Goal: Communication & Community: Answer question/provide support

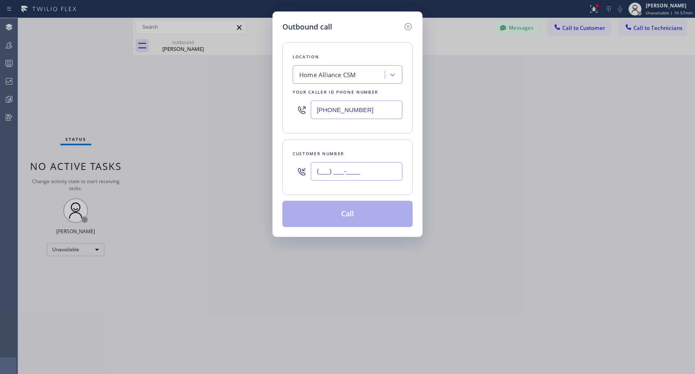
click at [352, 169] on input "(___) ___-____" at bounding box center [357, 171] width 92 height 18
paste input "270) 519-6392"
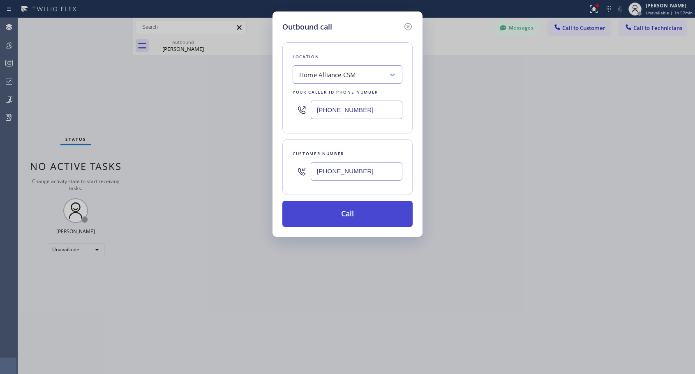
type input "[PHONE_NUMBER]"
drag, startPoint x: 340, startPoint y: 215, endPoint x: 341, endPoint y: 207, distance: 8.8
click at [340, 213] on button "Call" at bounding box center [347, 214] width 130 height 26
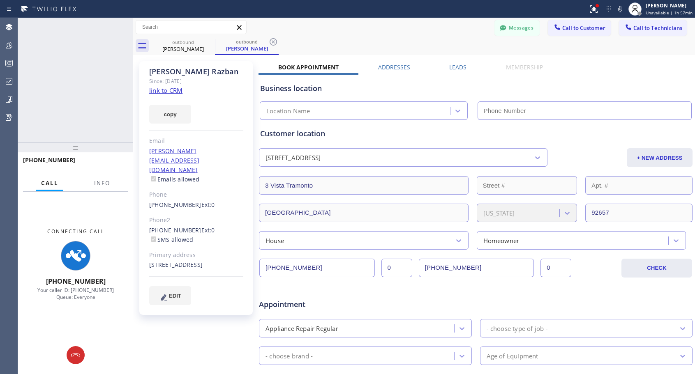
type input "[PHONE_NUMBER]"
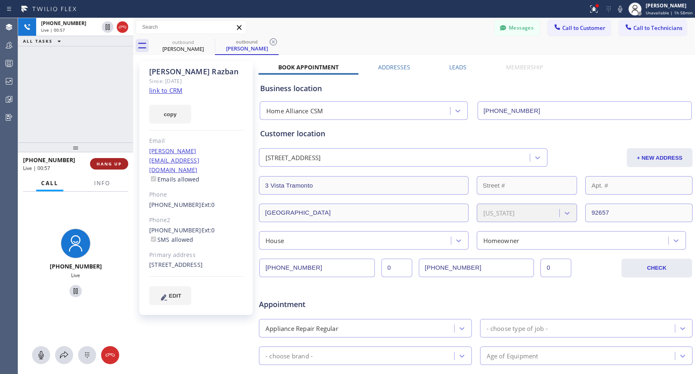
click at [118, 164] on span "HANG UP" at bounding box center [109, 164] width 25 height 6
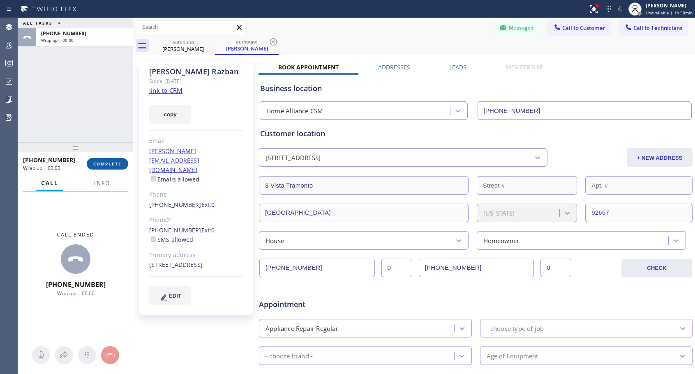
click at [118, 164] on span "COMPLETE" at bounding box center [107, 164] width 28 height 6
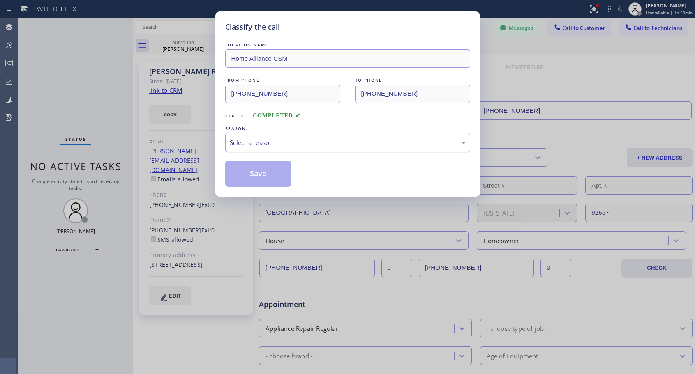
drag, startPoint x: 295, startPoint y: 139, endPoint x: 286, endPoint y: 149, distance: 13.4
click at [295, 141] on div "Select a reason" at bounding box center [348, 142] width 236 height 9
click at [256, 174] on button "Save" at bounding box center [258, 174] width 66 height 26
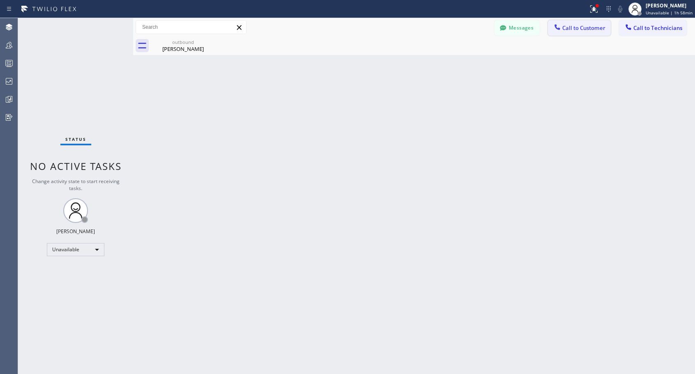
click at [587, 28] on span "Call to Customer" at bounding box center [583, 27] width 43 height 7
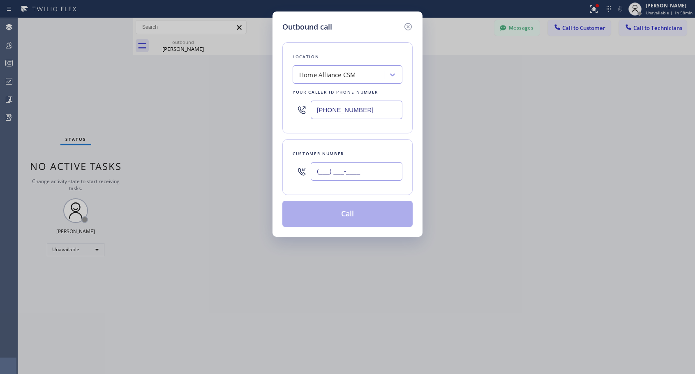
click at [376, 174] on input "(___) ___-____" at bounding box center [357, 171] width 92 height 18
paste input "206) 484-4488"
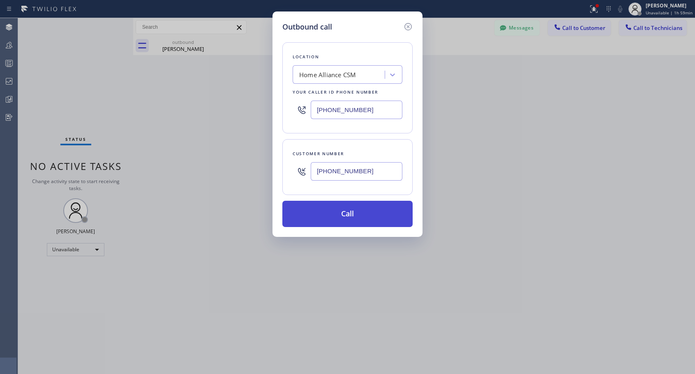
type input "[PHONE_NUMBER]"
click at [362, 214] on button "Call" at bounding box center [347, 214] width 130 height 26
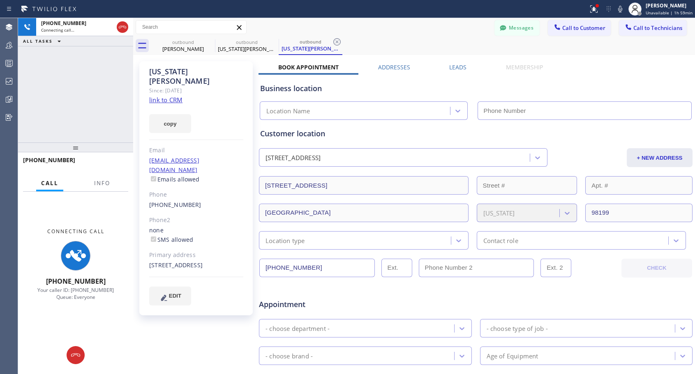
type input "[PHONE_NUMBER]"
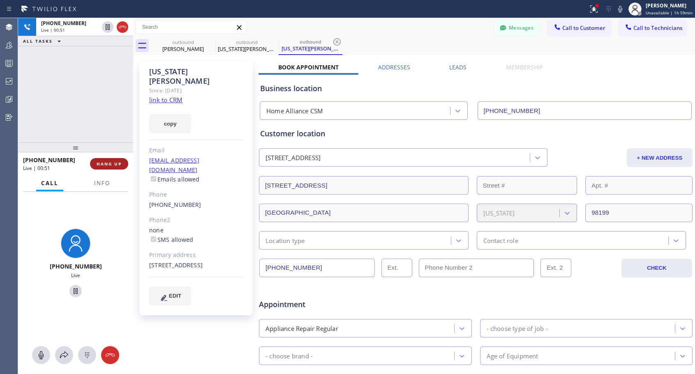
click at [112, 161] on span "HANG UP" at bounding box center [109, 164] width 25 height 6
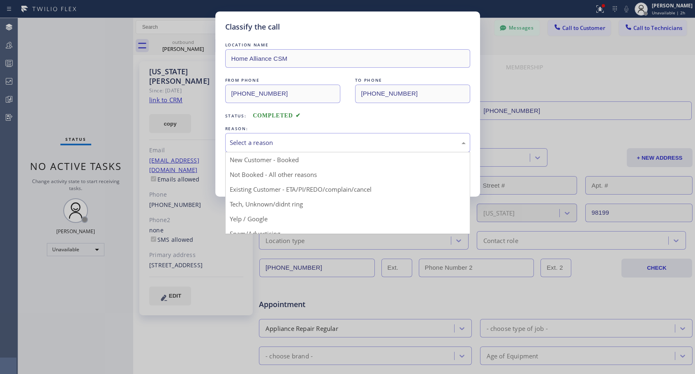
click at [348, 138] on div "Select a reason" at bounding box center [348, 142] width 236 height 9
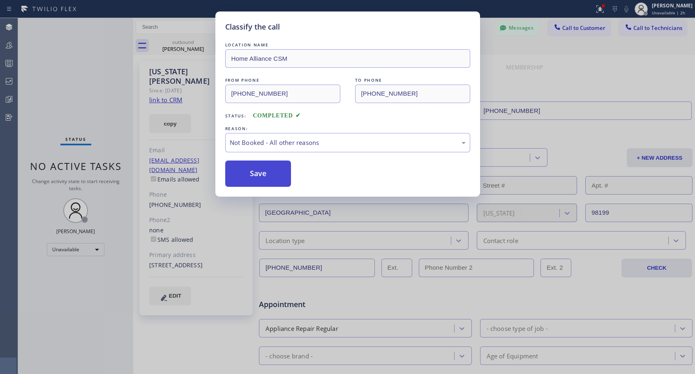
click at [263, 178] on button "Save" at bounding box center [258, 174] width 66 height 26
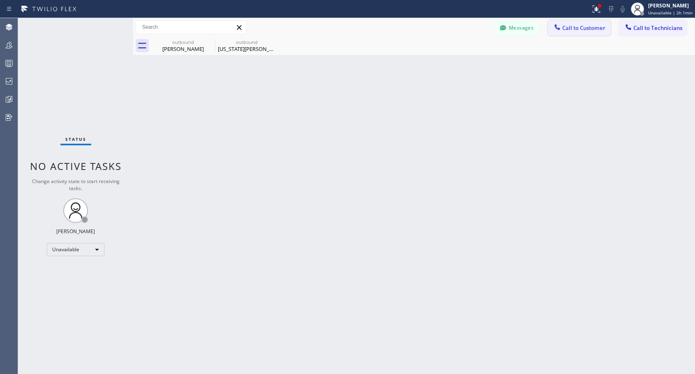
click at [569, 31] on span "Call to Customer" at bounding box center [583, 27] width 43 height 7
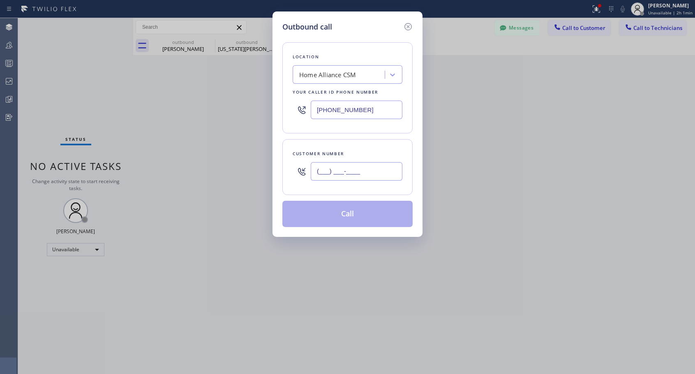
click at [341, 175] on input "(___) ___-____" at bounding box center [357, 171] width 92 height 18
paste input "206) 396-1203"
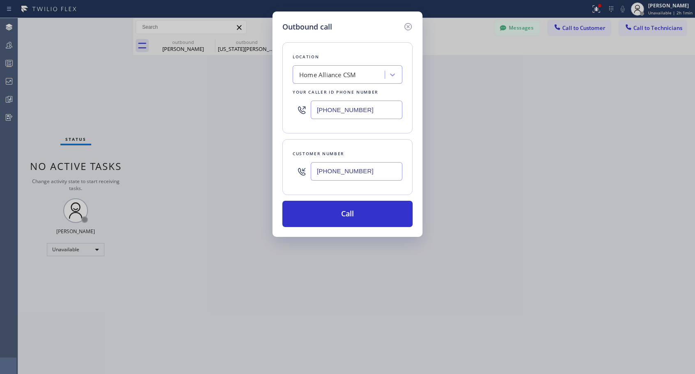
click at [316, 172] on input "[PHONE_NUMBER]" at bounding box center [357, 171] width 92 height 18
click at [325, 172] on input "[PHONE_NUMBER]" at bounding box center [357, 171] width 92 height 18
paste input "text"
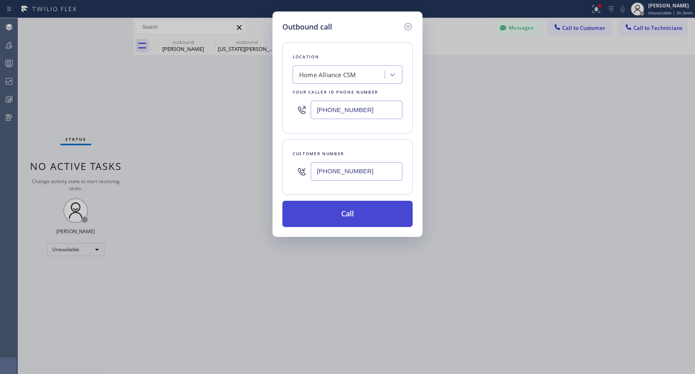
type input "[PHONE_NUMBER]"
click at [399, 211] on button "Call" at bounding box center [347, 214] width 130 height 26
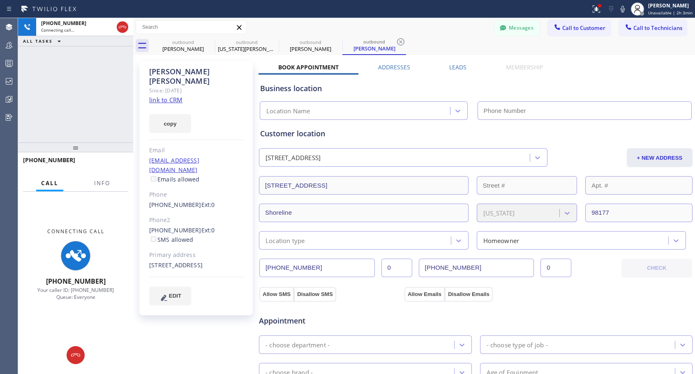
type input "[PHONE_NUMBER]"
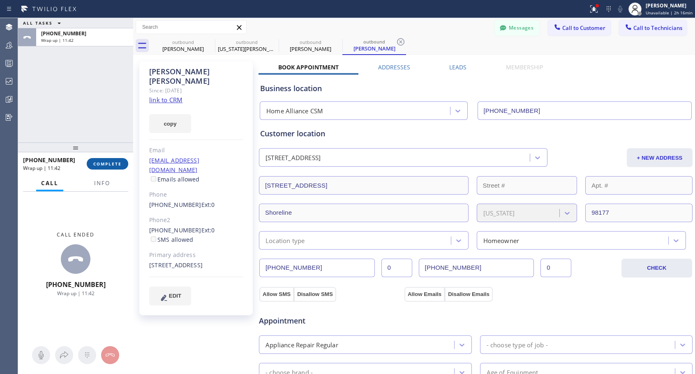
click at [116, 163] on span "COMPLETE" at bounding box center [107, 164] width 28 height 6
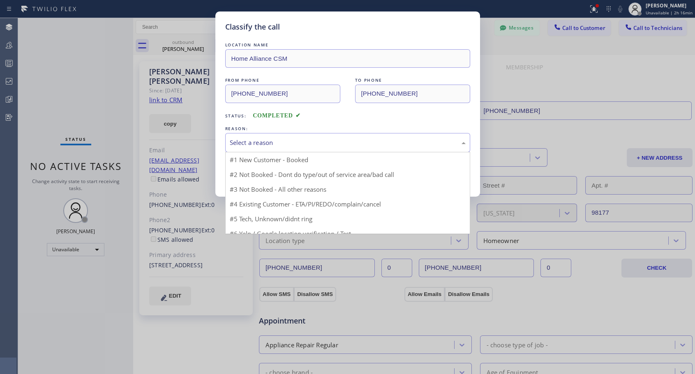
click at [338, 145] on div "Select a reason" at bounding box center [348, 142] width 236 height 9
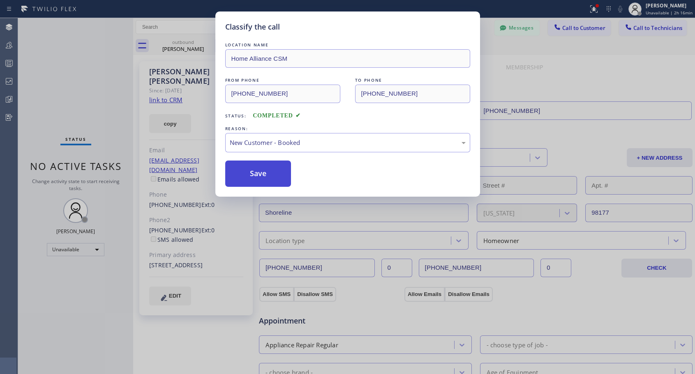
click at [273, 173] on button "Save" at bounding box center [258, 174] width 66 height 26
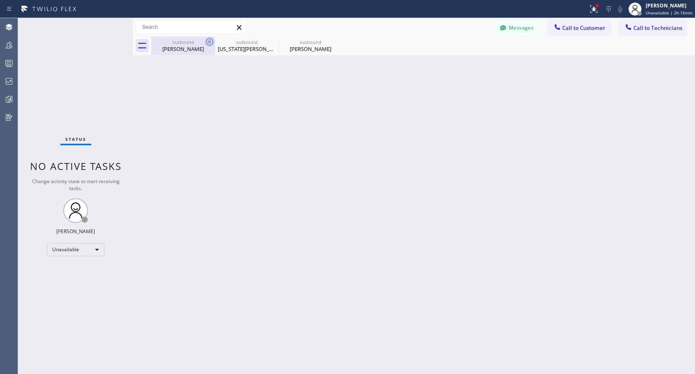
click at [212, 41] on icon at bounding box center [210, 42] width 10 height 10
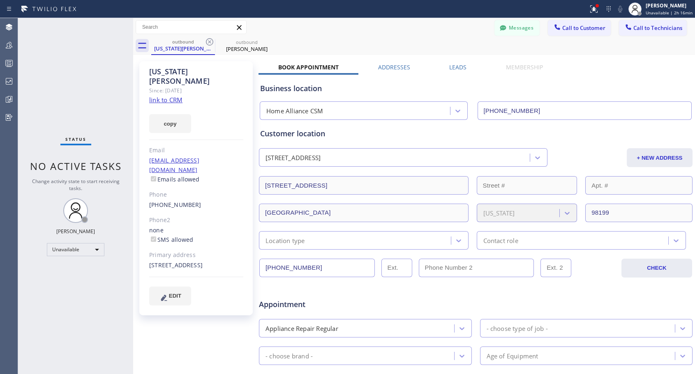
click at [212, 41] on icon at bounding box center [210, 42] width 10 height 10
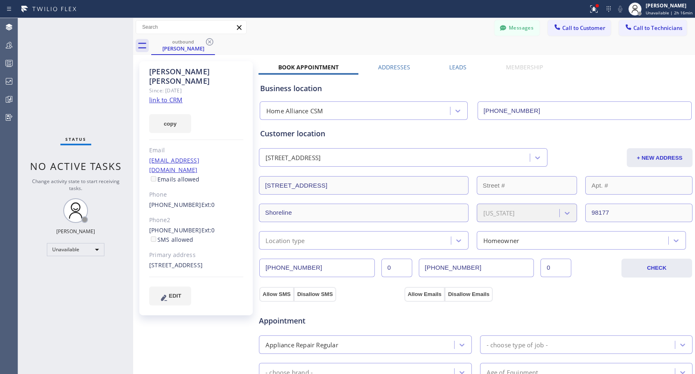
click at [212, 41] on icon at bounding box center [210, 42] width 10 height 10
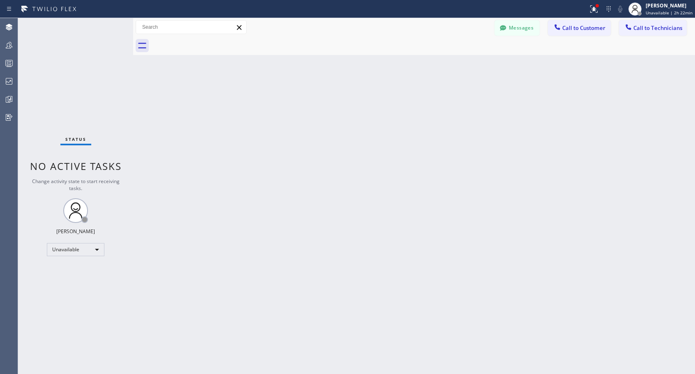
drag, startPoint x: 576, startPoint y: 30, endPoint x: 567, endPoint y: 36, distance: 11.1
click at [576, 31] on span "Call to Customer" at bounding box center [583, 27] width 43 height 7
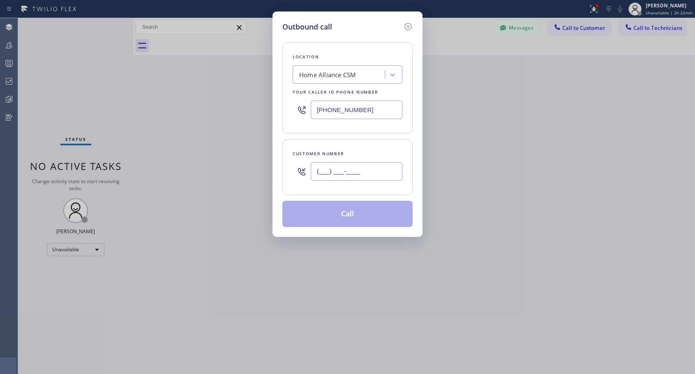
click at [348, 168] on input "(___) ___-____" at bounding box center [357, 171] width 92 height 18
paste input "818) 571-7697"
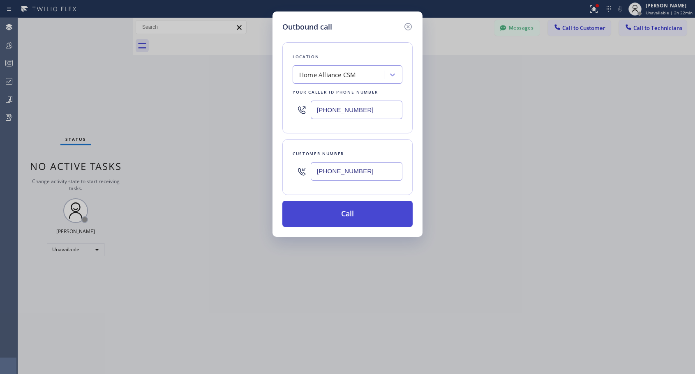
type input "[PHONE_NUMBER]"
click at [331, 222] on button "Call" at bounding box center [347, 214] width 130 height 26
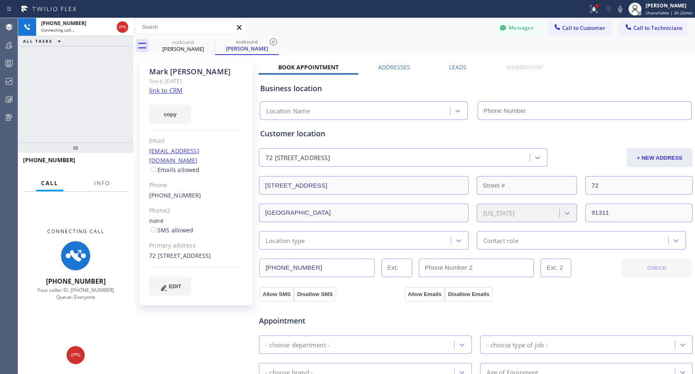
type input "[PHONE_NUMBER]"
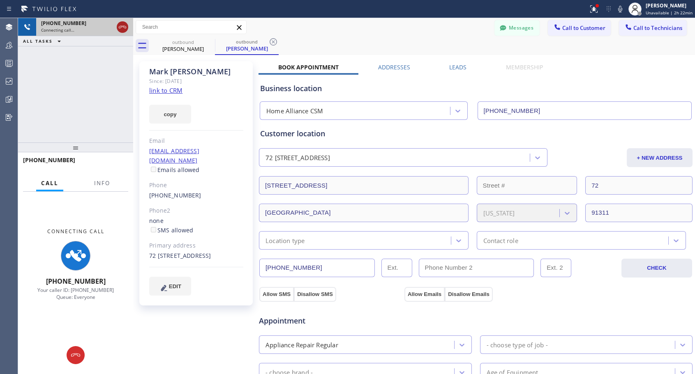
click at [124, 28] on icon at bounding box center [123, 27] width 10 height 10
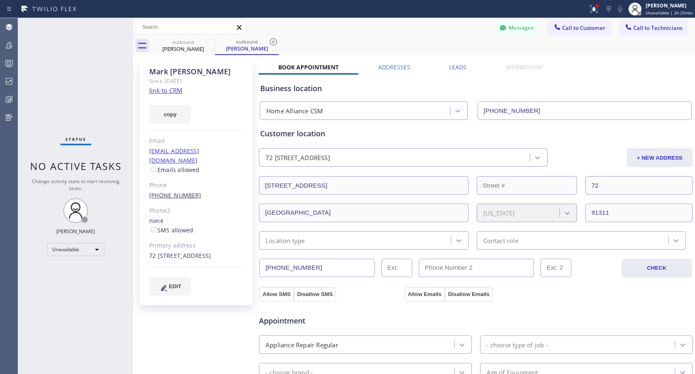
click at [177, 191] on link "[PHONE_NUMBER]" at bounding box center [175, 195] width 52 height 8
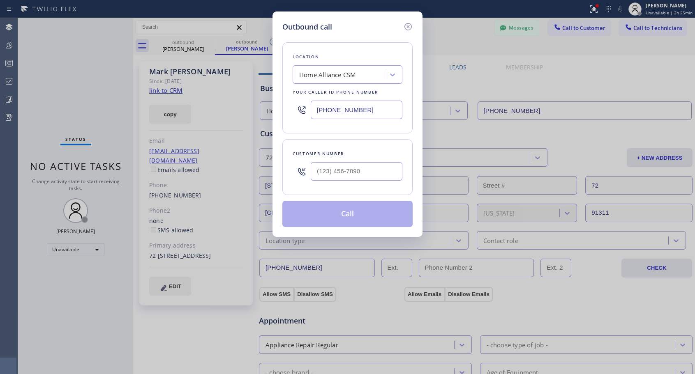
type input "[PHONE_NUMBER]"
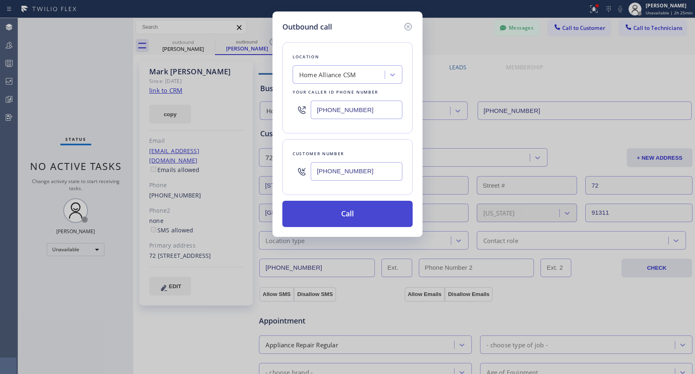
click at [335, 214] on button "Call" at bounding box center [347, 214] width 130 height 26
click at [359, 214] on button "Call" at bounding box center [347, 214] width 130 height 26
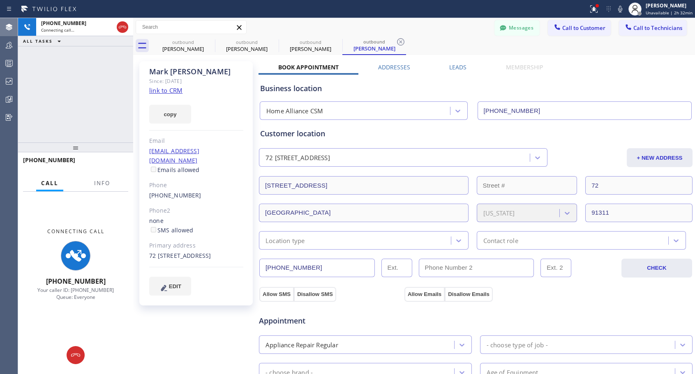
type input "[PHONE_NUMBER]"
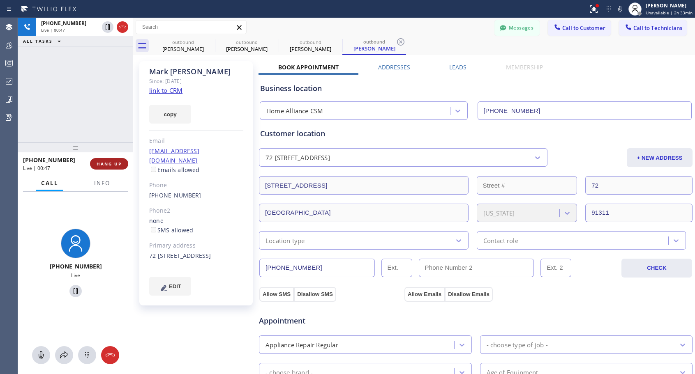
click at [108, 164] on span "HANG UP" at bounding box center [109, 164] width 25 height 6
click at [110, 163] on span "HANG UP" at bounding box center [109, 164] width 25 height 6
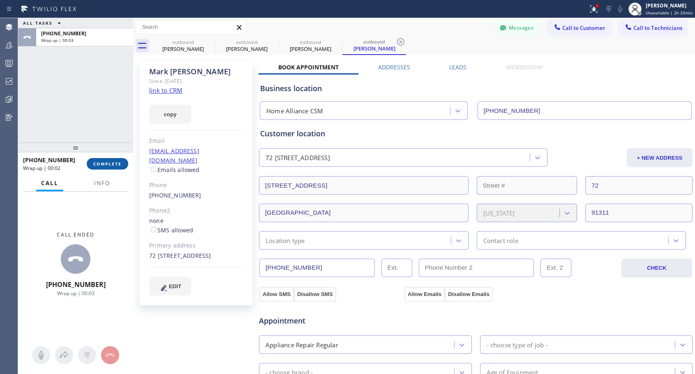
click at [111, 163] on span "COMPLETE" at bounding box center [107, 164] width 28 height 6
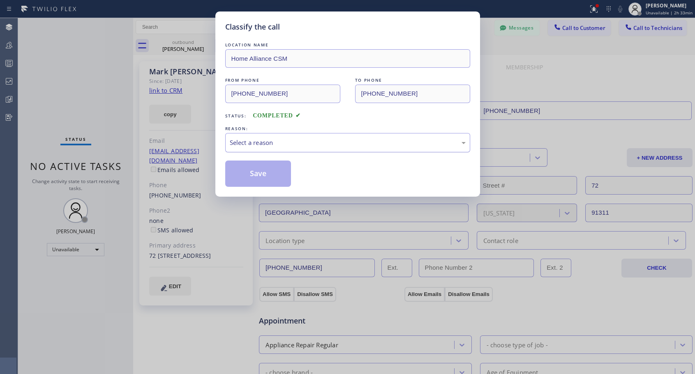
click at [376, 143] on div "Select a reason" at bounding box center [348, 142] width 236 height 9
click at [252, 175] on button "Save" at bounding box center [258, 174] width 66 height 26
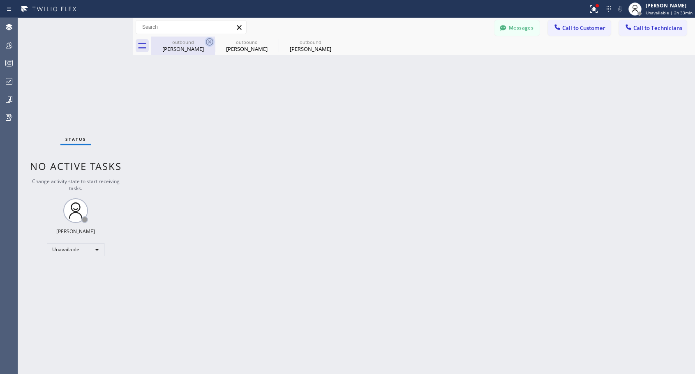
click at [210, 41] on icon at bounding box center [210, 42] width 10 height 10
click at [268, 41] on icon at bounding box center [273, 42] width 10 height 10
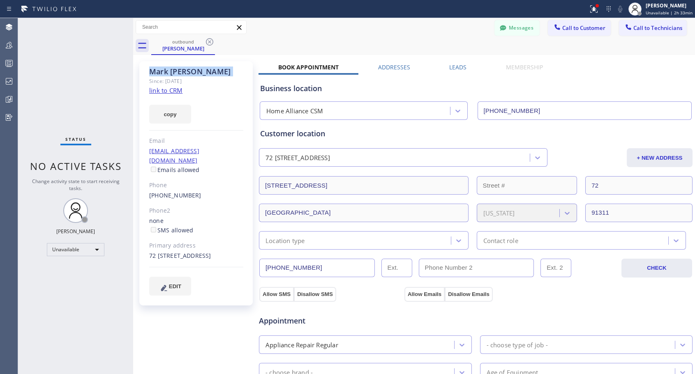
click at [210, 41] on icon at bounding box center [210, 42] width 10 height 10
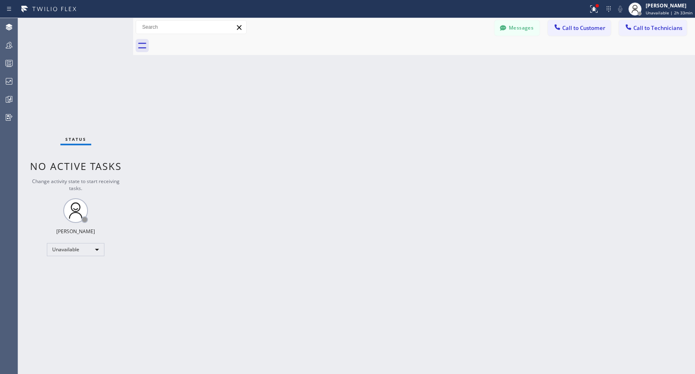
click at [210, 41] on div at bounding box center [423, 46] width 544 height 18
click at [571, 28] on span "Call to Customer" at bounding box center [583, 27] width 43 height 7
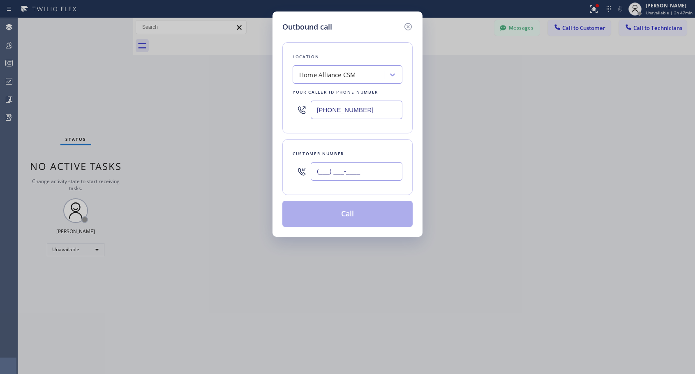
click at [358, 170] on input "(___) ___-____" at bounding box center [357, 171] width 92 height 18
paste input "206) 890-1439"
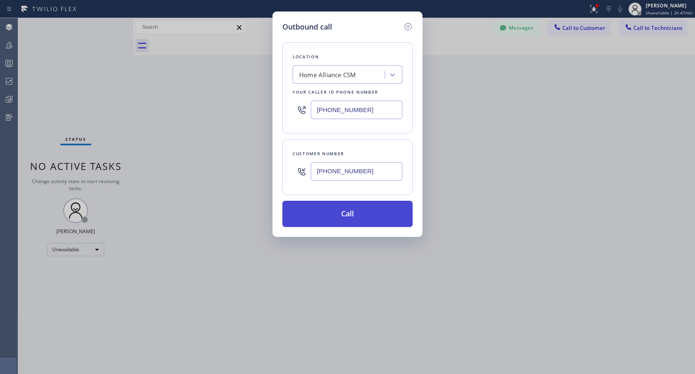
type input "[PHONE_NUMBER]"
click at [349, 217] on button "Call" at bounding box center [347, 214] width 130 height 26
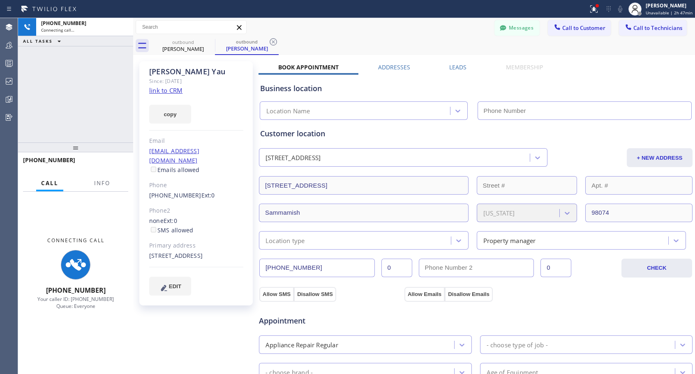
type input "[PHONE_NUMBER]"
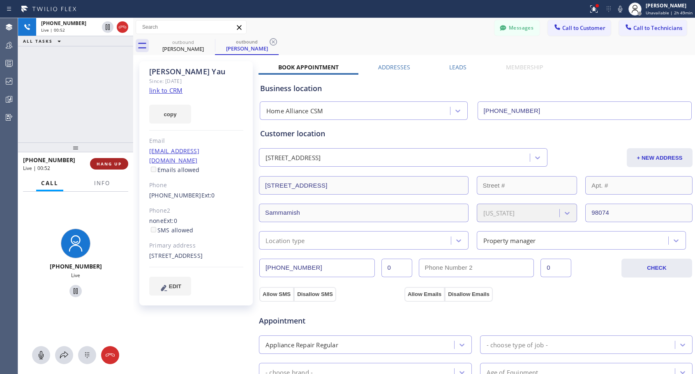
click at [120, 163] on span "HANG UP" at bounding box center [109, 164] width 25 height 6
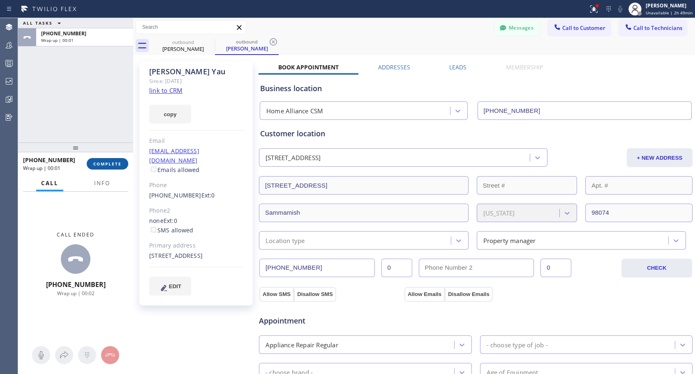
click at [120, 161] on span "COMPLETE" at bounding box center [107, 164] width 28 height 6
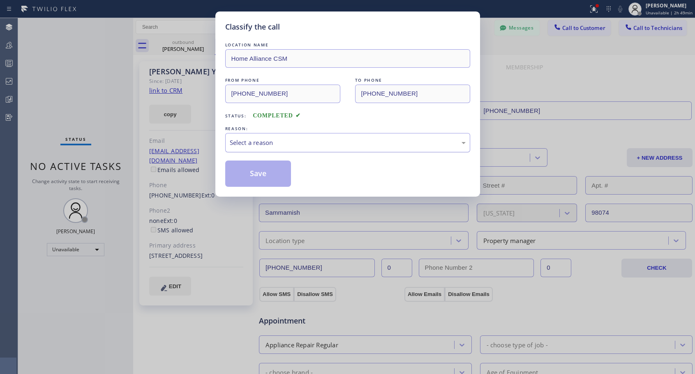
click at [278, 138] on div "Select a reason" at bounding box center [348, 142] width 236 height 9
click at [254, 176] on button "Save" at bounding box center [258, 174] width 66 height 26
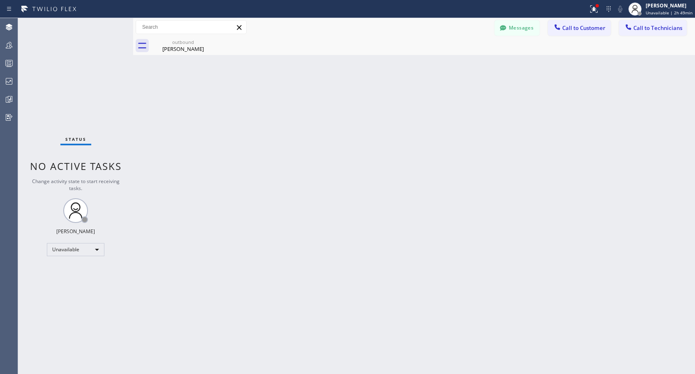
click at [577, 30] on span "Call to Customer" at bounding box center [583, 27] width 43 height 7
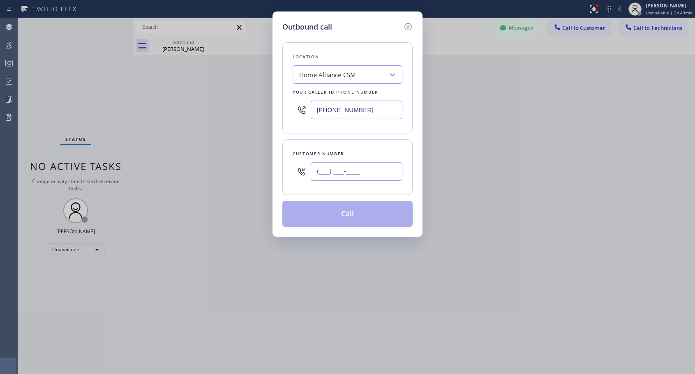
click at [355, 176] on input "(___) ___-____" at bounding box center [357, 171] width 92 height 18
paste input "206) 353-6790"
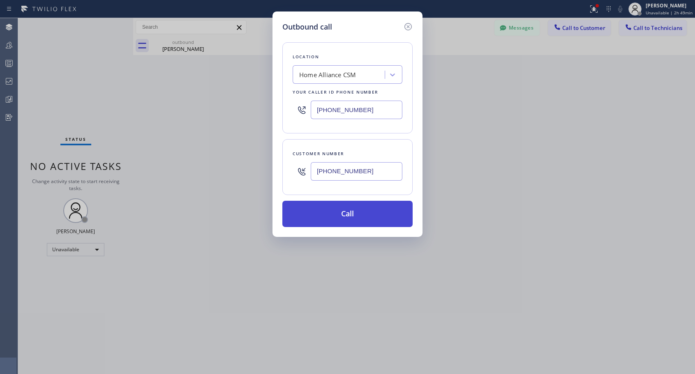
type input "[PHONE_NUMBER]"
click at [363, 209] on button "Call" at bounding box center [347, 214] width 130 height 26
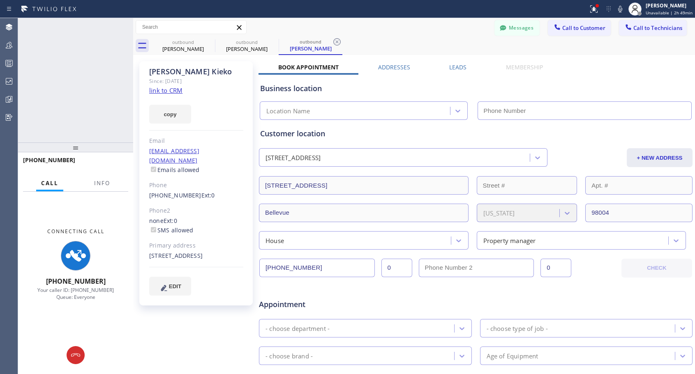
type input "[PHONE_NUMBER]"
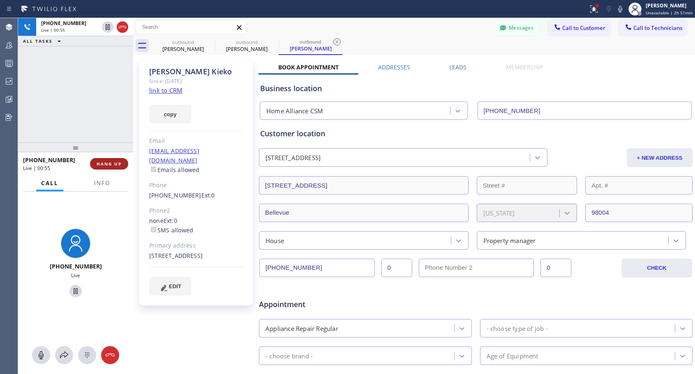
click at [117, 165] on span "HANG UP" at bounding box center [109, 164] width 25 height 6
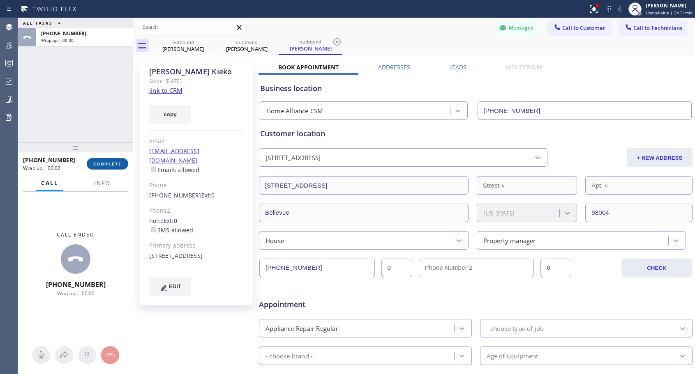
click at [116, 166] on span "COMPLETE" at bounding box center [107, 164] width 28 height 6
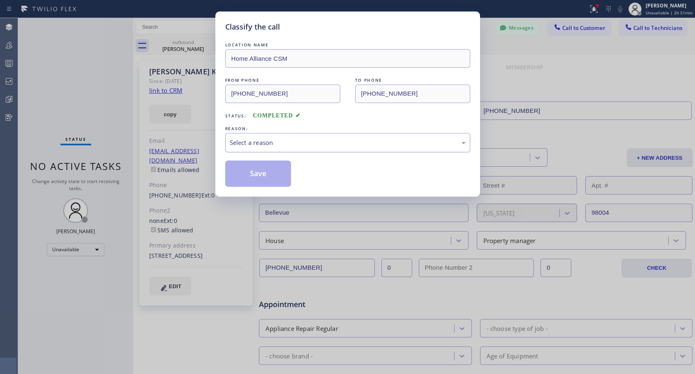
click at [278, 139] on div "Select a reason" at bounding box center [348, 142] width 236 height 9
click at [266, 173] on button "Save" at bounding box center [258, 174] width 66 height 26
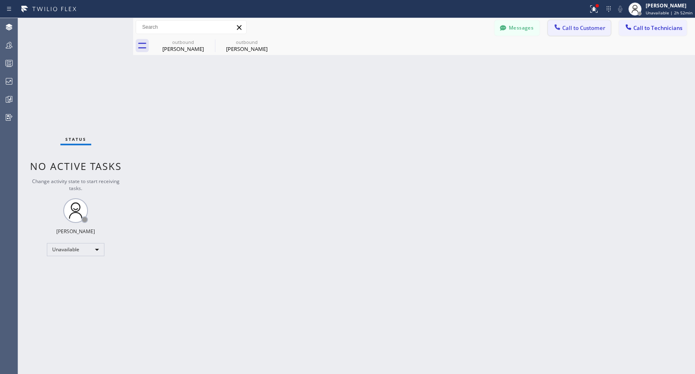
click at [570, 28] on span "Call to Customer" at bounding box center [583, 27] width 43 height 7
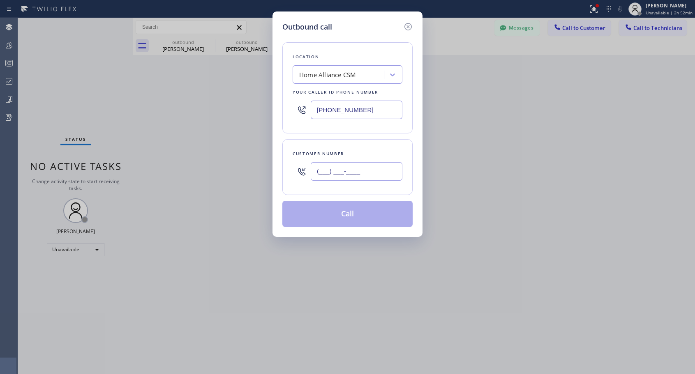
click at [355, 177] on input "(___) ___-____" at bounding box center [357, 171] width 92 height 18
paste input "703) 424-0852"
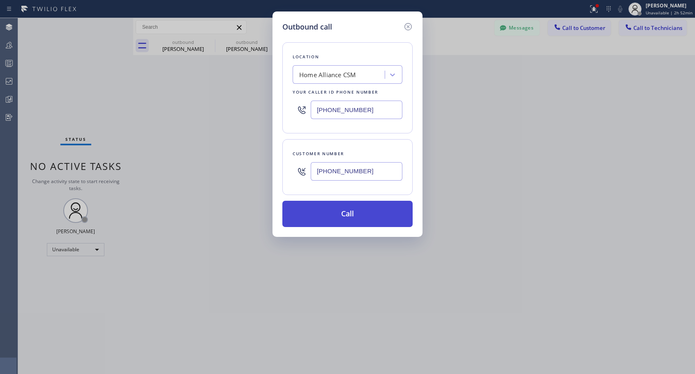
type input "[PHONE_NUMBER]"
click at [359, 215] on button "Call" at bounding box center [347, 214] width 130 height 26
click at [372, 206] on button "Call" at bounding box center [347, 214] width 130 height 26
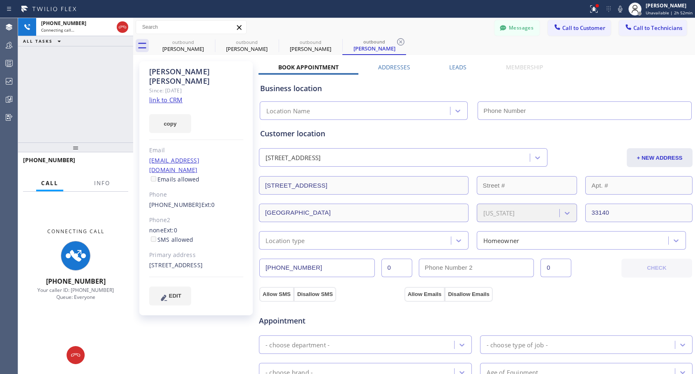
type input "[PHONE_NUMBER]"
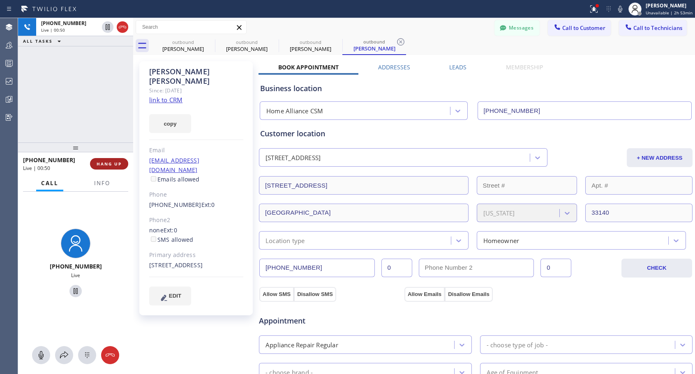
click at [106, 164] on span "HANG UP" at bounding box center [109, 164] width 25 height 6
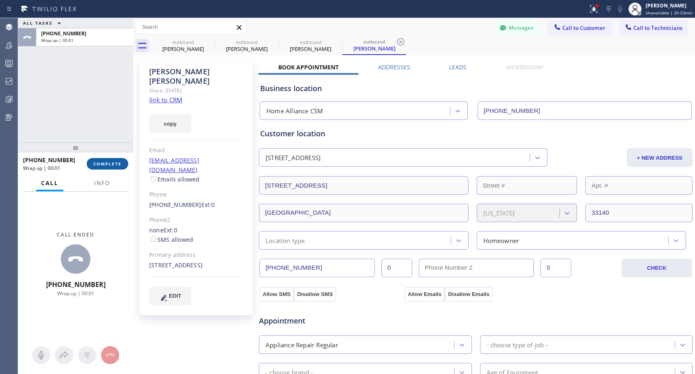
click at [106, 164] on span "COMPLETE" at bounding box center [107, 164] width 28 height 6
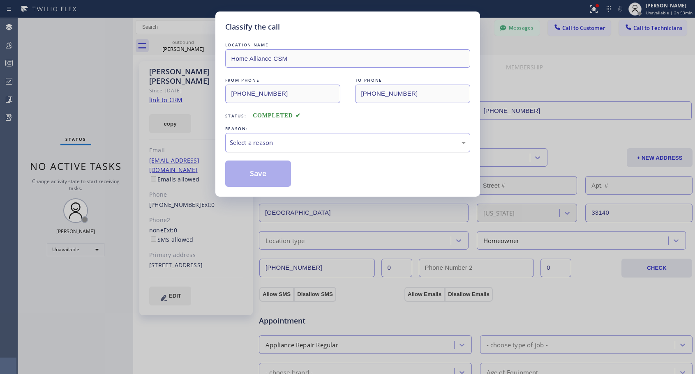
click at [329, 141] on div "Select a reason" at bounding box center [348, 142] width 236 height 9
click at [270, 175] on button "Save" at bounding box center [258, 174] width 66 height 26
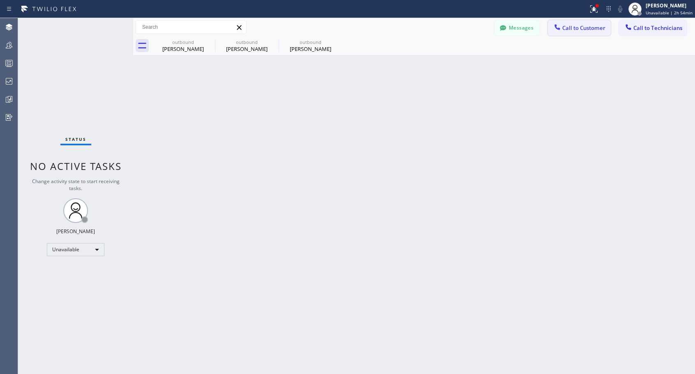
click at [577, 28] on span "Call to Customer" at bounding box center [583, 27] width 43 height 7
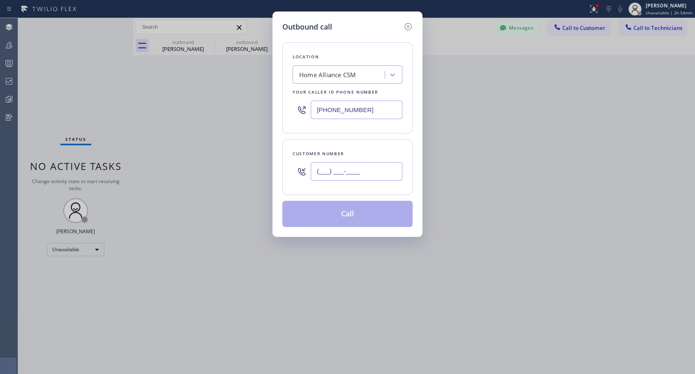
click at [358, 164] on input "(___) ___-____" at bounding box center [357, 171] width 92 height 18
paste input "858) 361-2683"
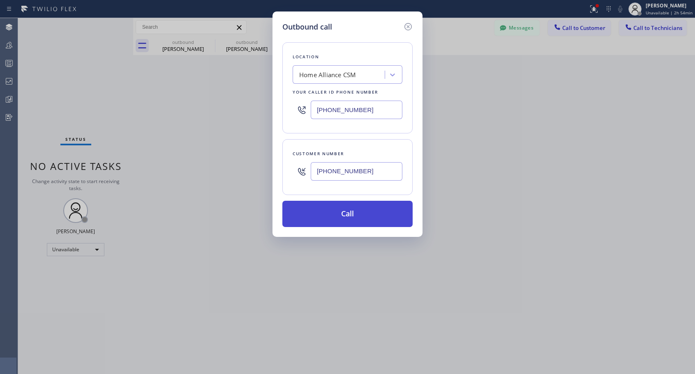
type input "[PHONE_NUMBER]"
click at [343, 216] on button "Call" at bounding box center [347, 214] width 130 height 26
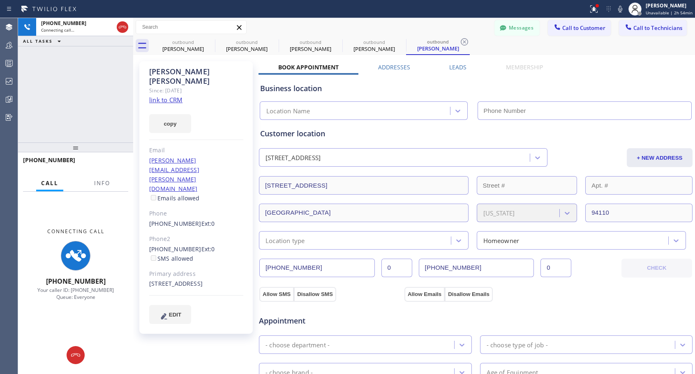
type input "[PHONE_NUMBER]"
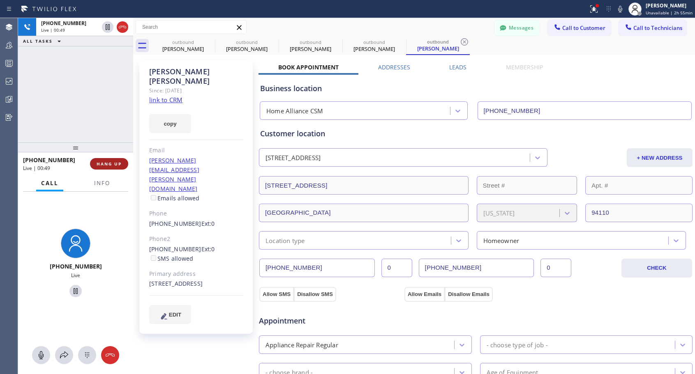
click at [114, 163] on span "HANG UP" at bounding box center [109, 164] width 25 height 6
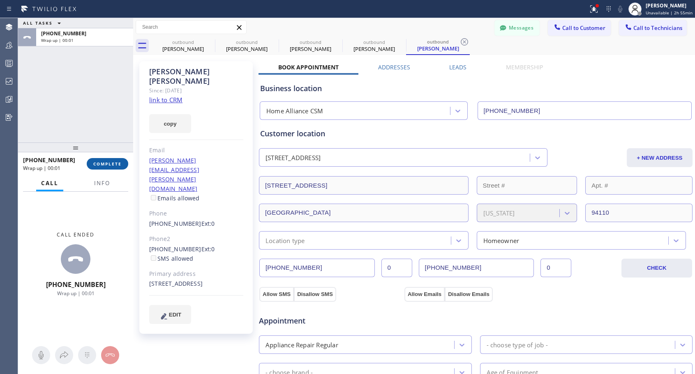
click at [114, 163] on span "COMPLETE" at bounding box center [107, 164] width 28 height 6
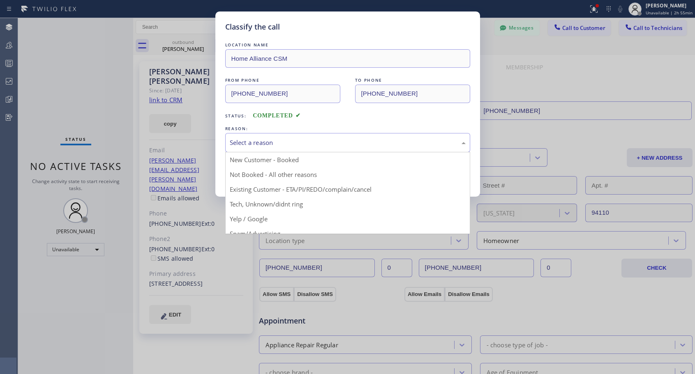
click at [323, 144] on div "Select a reason" at bounding box center [348, 142] width 236 height 9
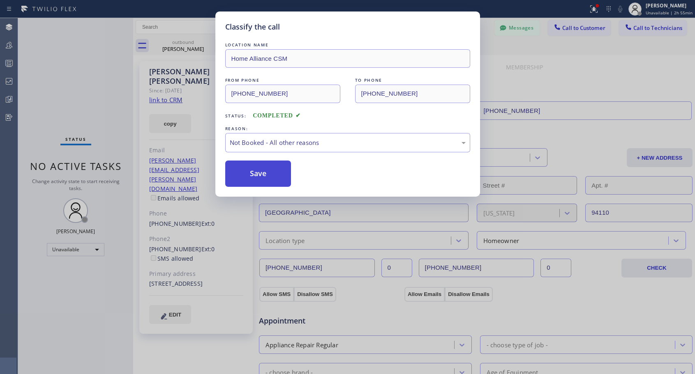
click at [277, 174] on button "Save" at bounding box center [258, 174] width 66 height 26
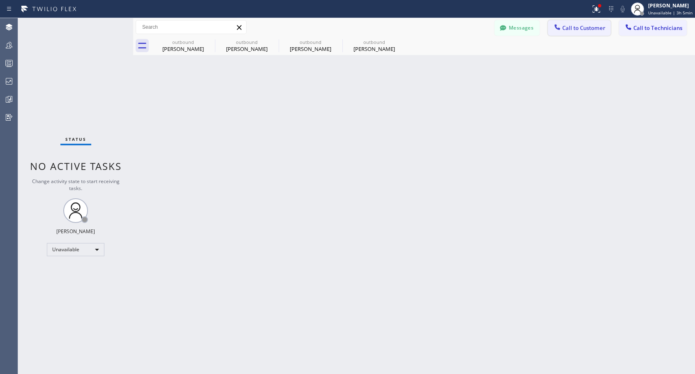
click at [571, 29] on span "Call to Customer" at bounding box center [583, 27] width 43 height 7
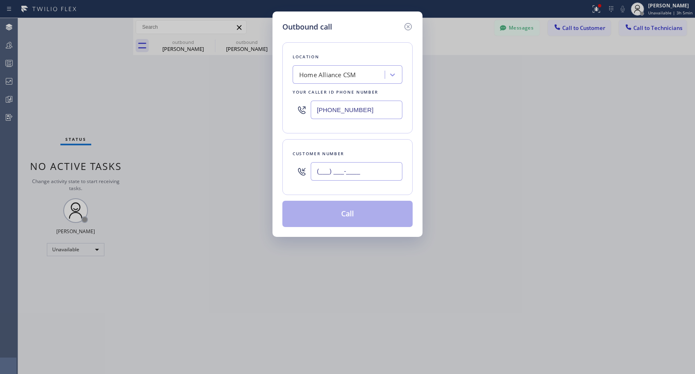
click at [359, 171] on input "(___) ___-____" at bounding box center [357, 171] width 92 height 18
paste input "408) 409-3458"
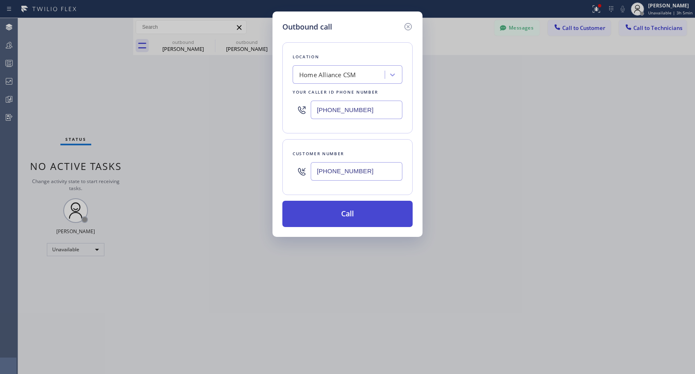
type input "[PHONE_NUMBER]"
click at [345, 217] on button "Call" at bounding box center [347, 214] width 130 height 26
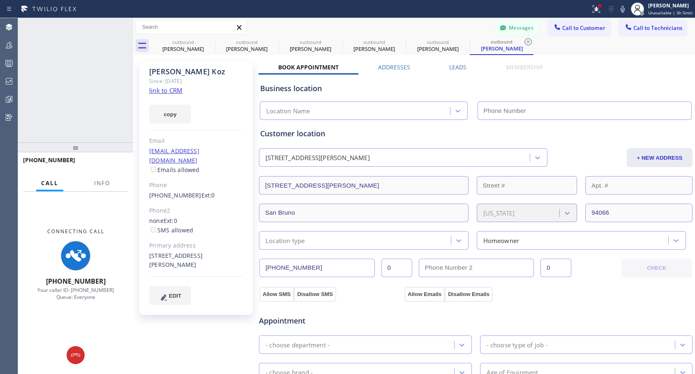
type input "[PHONE_NUMBER]"
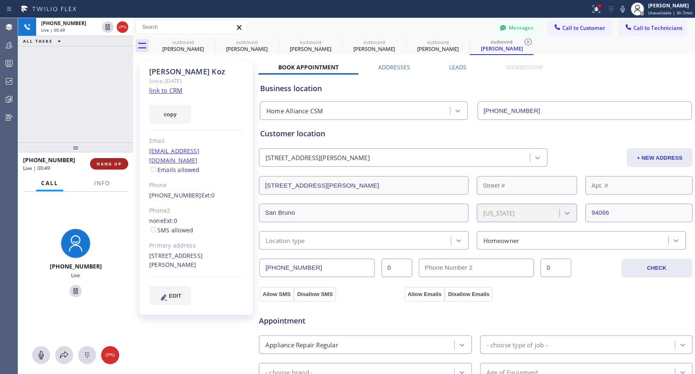
click at [116, 163] on span "HANG UP" at bounding box center [109, 164] width 25 height 6
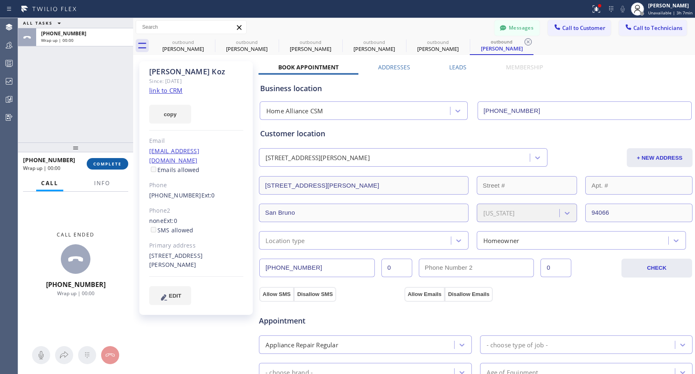
click at [116, 163] on span "COMPLETE" at bounding box center [107, 164] width 28 height 6
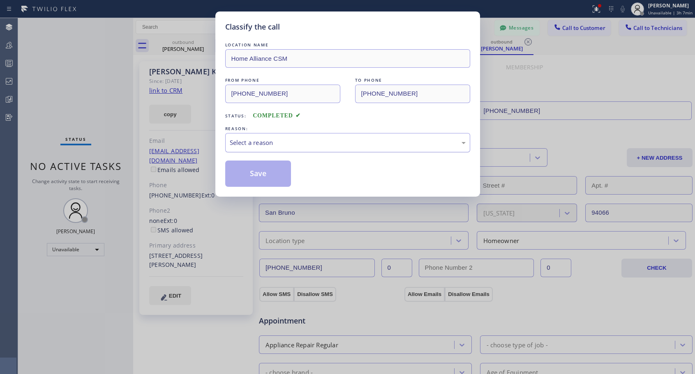
click at [285, 143] on div "Select a reason" at bounding box center [348, 142] width 236 height 9
click at [259, 176] on button "Save" at bounding box center [258, 174] width 66 height 26
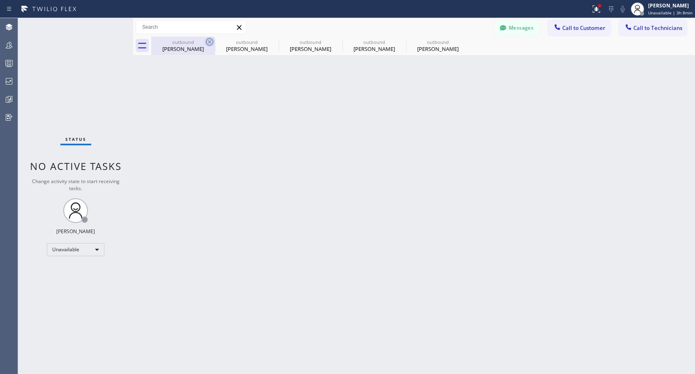
click at [210, 43] on icon at bounding box center [209, 41] width 7 height 7
click at [0, 0] on icon at bounding box center [0, 0] width 0 height 0
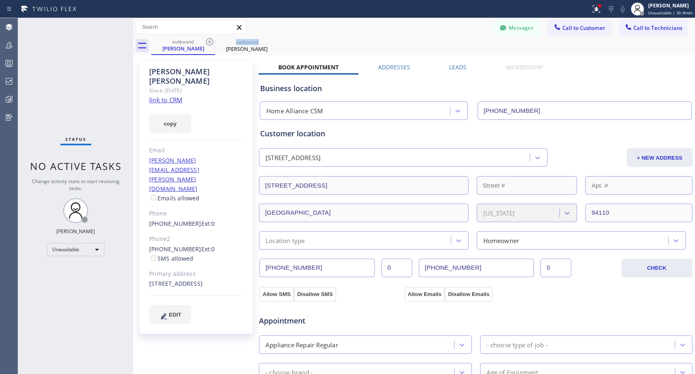
click at [210, 43] on icon at bounding box center [209, 41] width 7 height 7
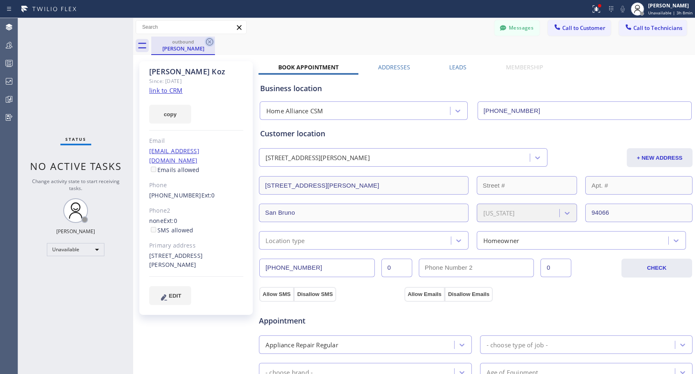
click at [209, 44] on icon at bounding box center [210, 42] width 10 height 10
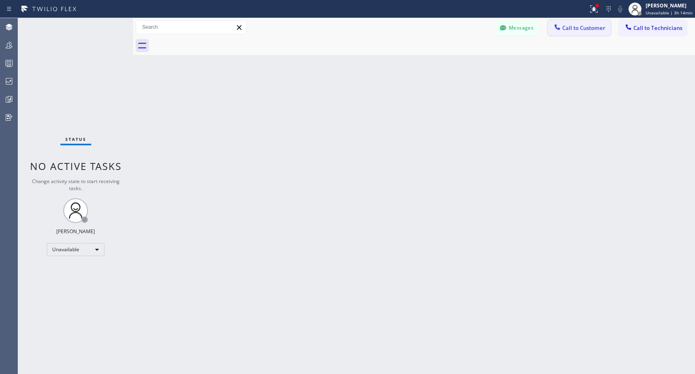
click at [569, 27] on span "Call to Customer" at bounding box center [583, 27] width 43 height 7
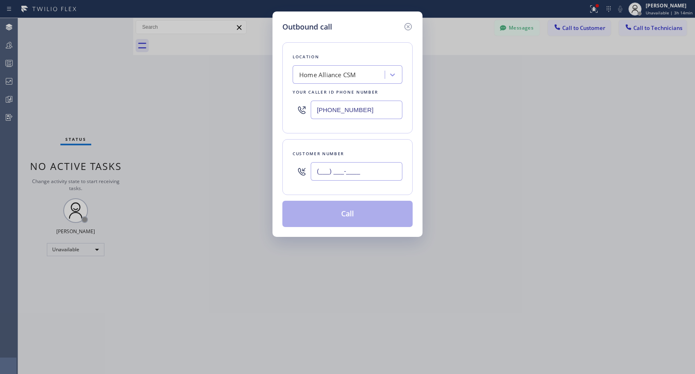
click at [331, 168] on input "(___) ___-____" at bounding box center [357, 171] width 92 height 18
paste input "619) 507-4046"
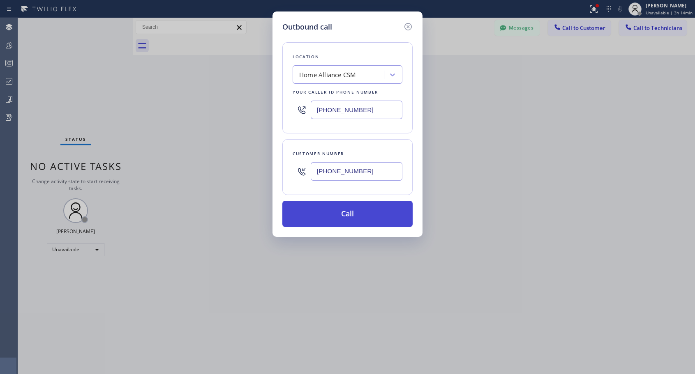
type input "[PHONE_NUMBER]"
click at [346, 214] on button "Call" at bounding box center [347, 214] width 130 height 26
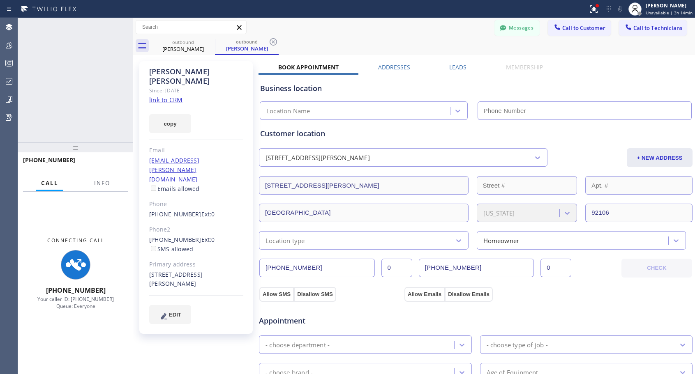
type input "[PHONE_NUMBER]"
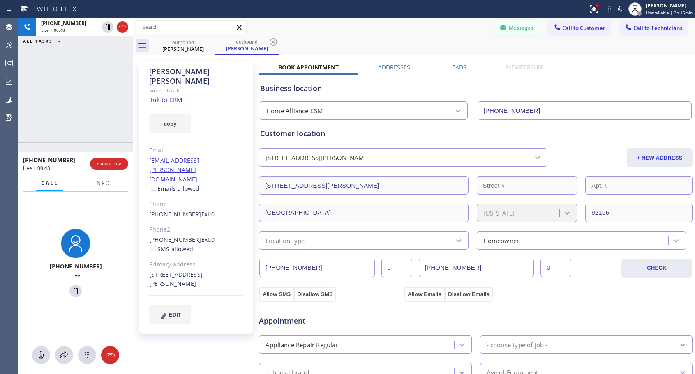
click at [500, 26] on icon at bounding box center [503, 27] width 6 height 5
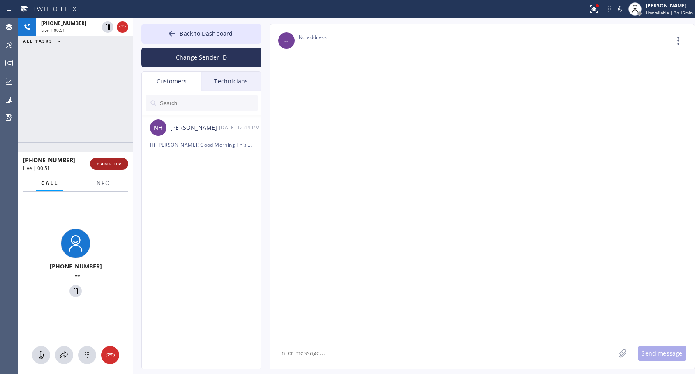
click at [114, 164] on span "HANG UP" at bounding box center [109, 164] width 25 height 6
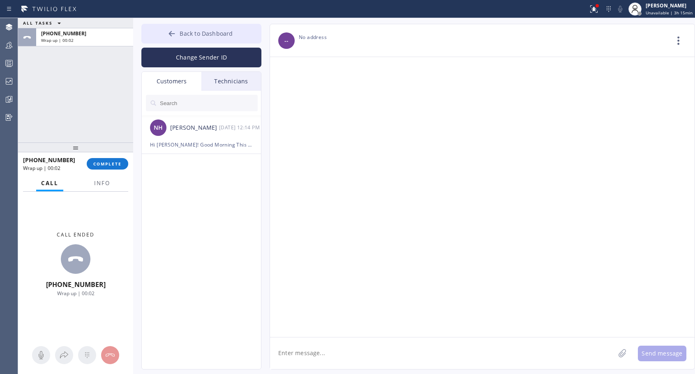
click at [172, 28] on button "Back to Dashboard" at bounding box center [201, 34] width 120 height 20
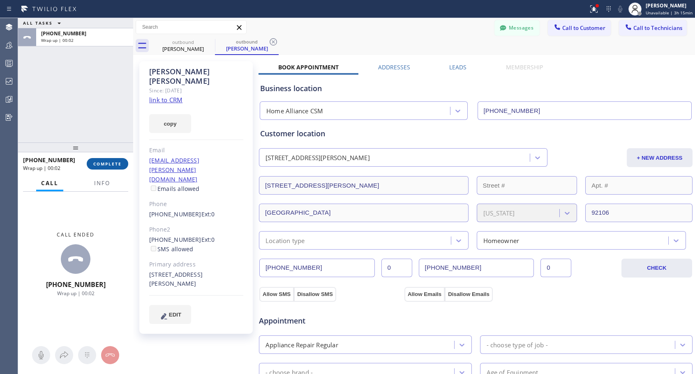
click at [113, 164] on span "COMPLETE" at bounding box center [107, 164] width 28 height 6
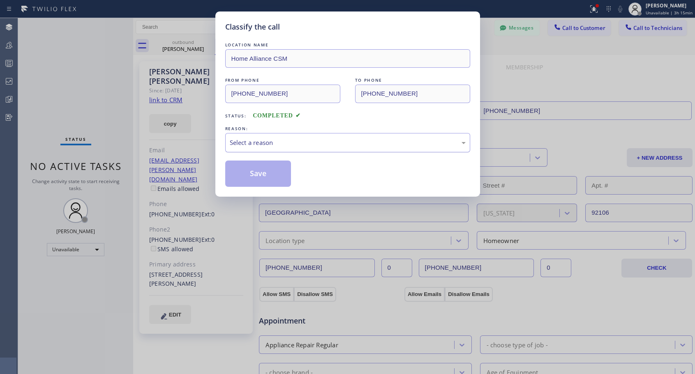
click at [246, 145] on div "Select a reason" at bounding box center [348, 142] width 236 height 9
click at [253, 174] on button "Save" at bounding box center [258, 174] width 66 height 26
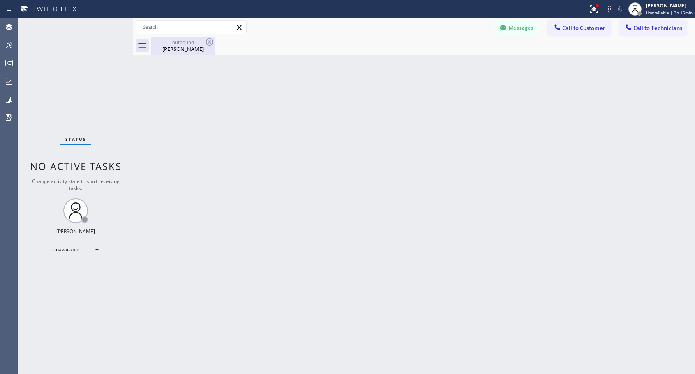
click at [180, 48] on div "[PERSON_NAME]" at bounding box center [183, 48] width 62 height 7
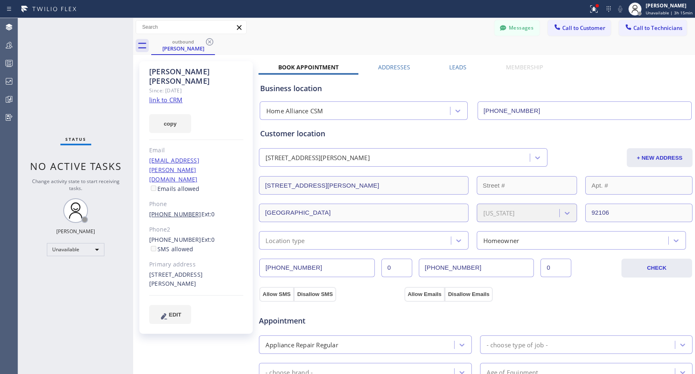
click at [188, 210] on link "[PHONE_NUMBER]" at bounding box center [175, 214] width 52 height 8
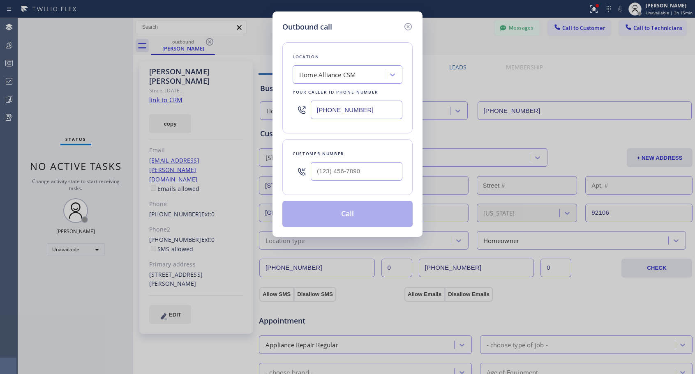
type input "[PHONE_NUMBER]"
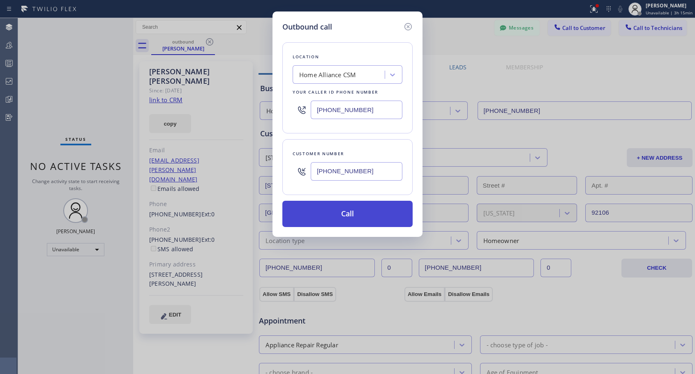
click at [340, 215] on button "Call" at bounding box center [347, 214] width 130 height 26
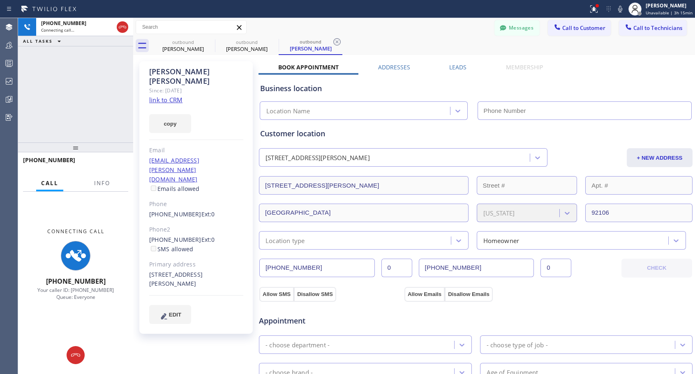
type input "[PHONE_NUMBER]"
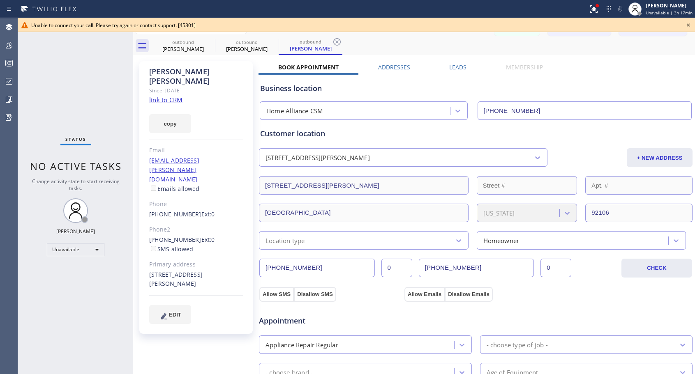
click at [690, 24] on icon at bounding box center [688, 25] width 10 height 10
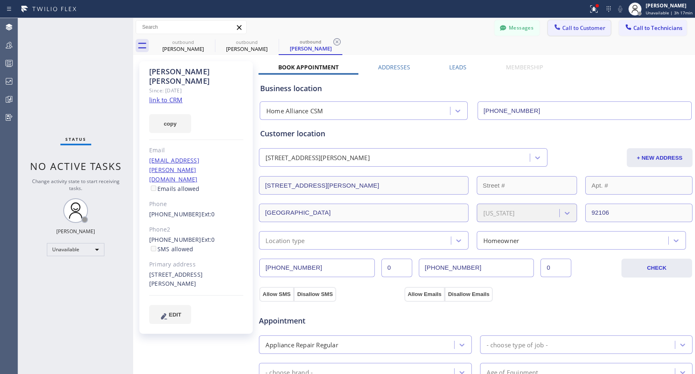
click at [573, 32] on button "Call to Customer" at bounding box center [579, 28] width 63 height 16
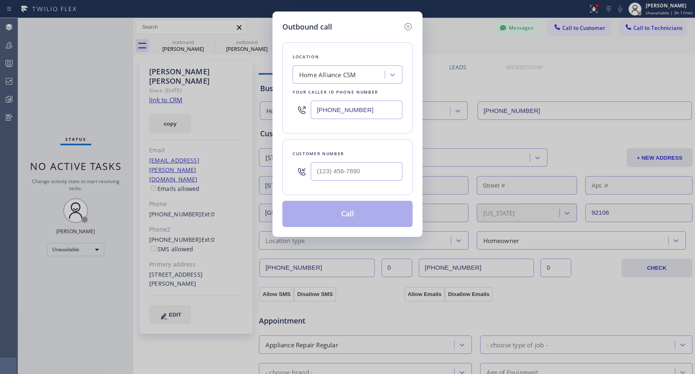
click at [367, 182] on div at bounding box center [357, 171] width 92 height 27
click at [370, 171] on input "(___) ___-____" at bounding box center [357, 171] width 92 height 18
paste input "314) 304-0188"
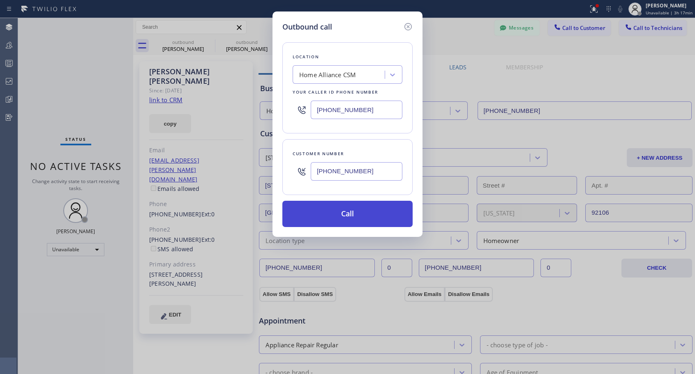
type input "[PHONE_NUMBER]"
click at [364, 210] on button "Call" at bounding box center [347, 214] width 130 height 26
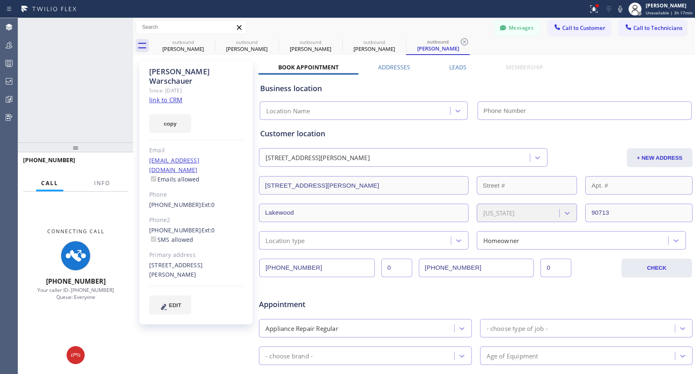
type input "[PHONE_NUMBER]"
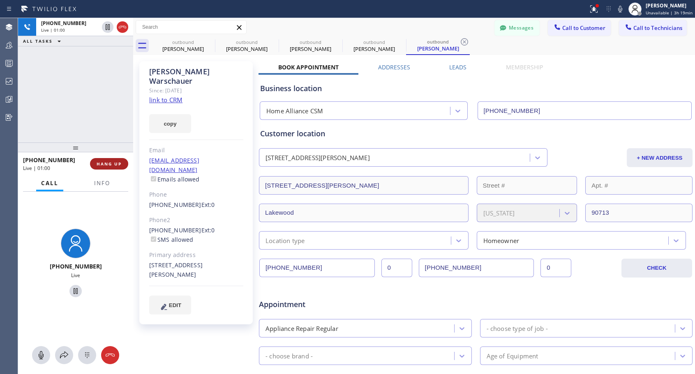
click at [118, 163] on span "HANG UP" at bounding box center [109, 164] width 25 height 6
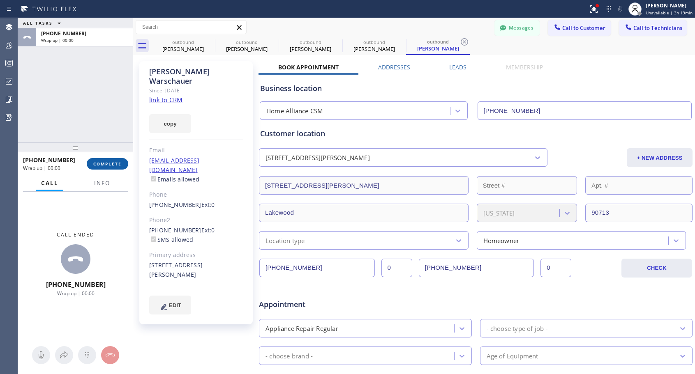
click at [118, 163] on span "COMPLETE" at bounding box center [107, 164] width 28 height 6
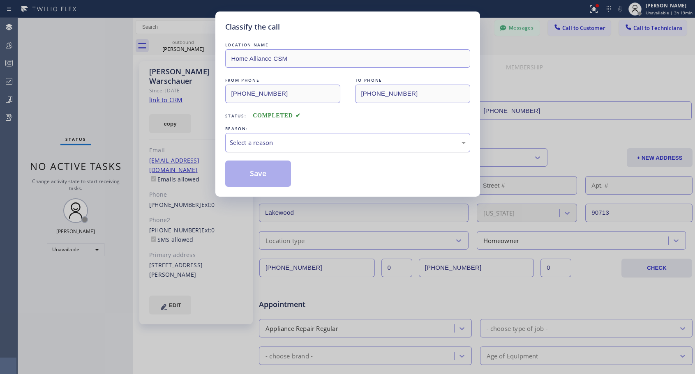
drag, startPoint x: 249, startPoint y: 143, endPoint x: 249, endPoint y: 150, distance: 7.4
click at [250, 142] on div "Select a reason" at bounding box center [348, 142] width 236 height 9
click at [246, 175] on button "Save" at bounding box center [258, 174] width 66 height 26
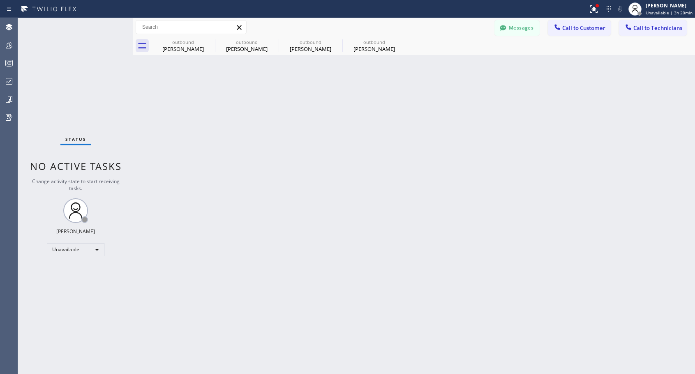
drag, startPoint x: 565, startPoint y: 25, endPoint x: 495, endPoint y: 66, distance: 80.5
click at [565, 25] on span "Call to Customer" at bounding box center [583, 27] width 43 height 7
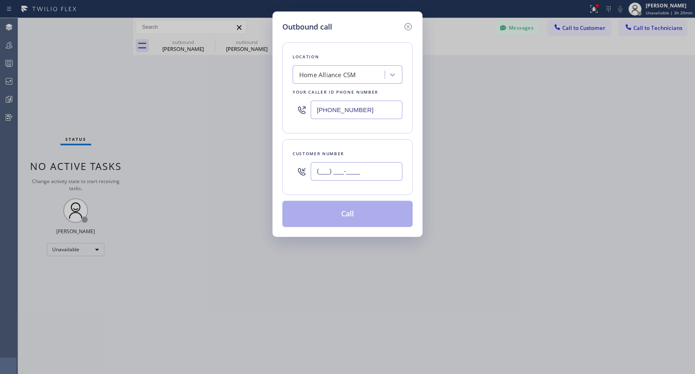
click at [346, 177] on input "(___) ___-____" at bounding box center [357, 171] width 92 height 18
paste input "310) 650-5583"
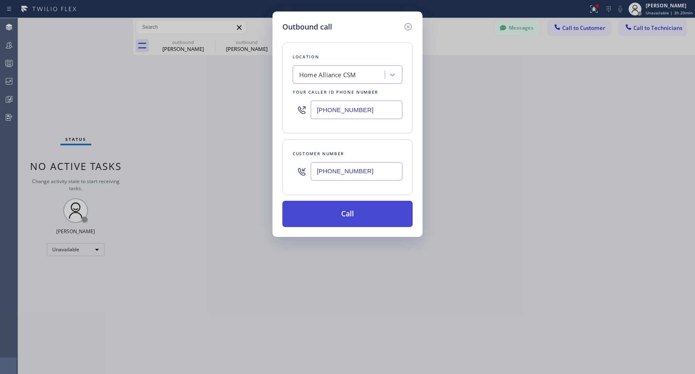
type input "[PHONE_NUMBER]"
click at [339, 210] on button "Call" at bounding box center [347, 214] width 130 height 26
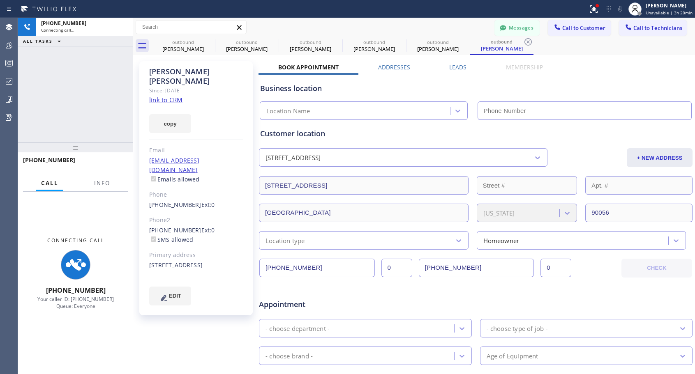
type input "[PHONE_NUMBER]"
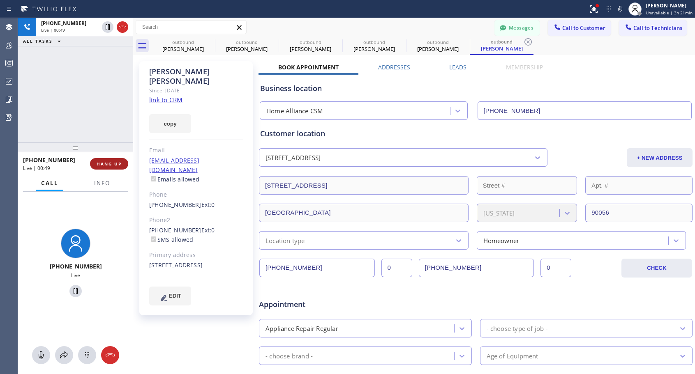
click at [111, 163] on span "HANG UP" at bounding box center [109, 164] width 25 height 6
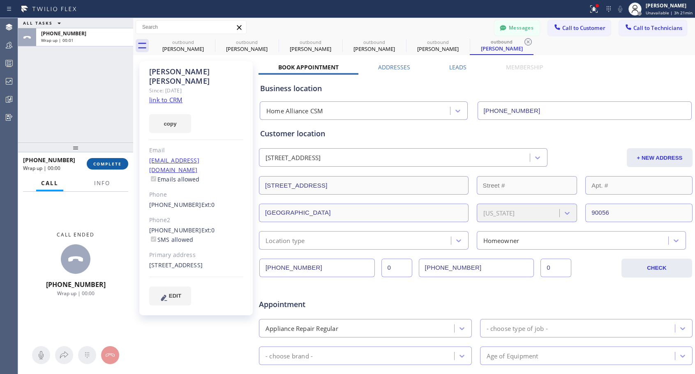
click at [111, 161] on span "COMPLETE" at bounding box center [107, 164] width 28 height 6
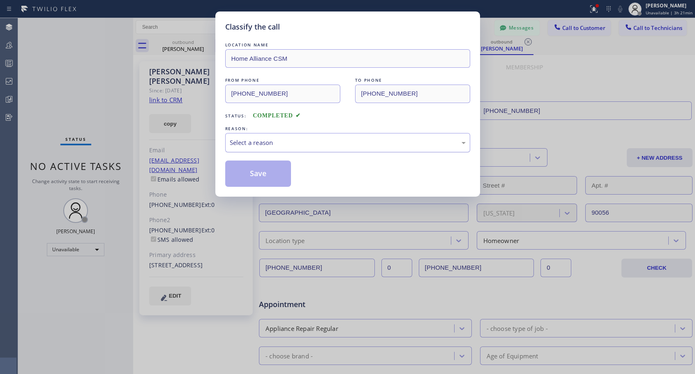
click at [260, 141] on div "Select a reason" at bounding box center [348, 142] width 236 height 9
click at [253, 175] on button "Save" at bounding box center [258, 174] width 66 height 26
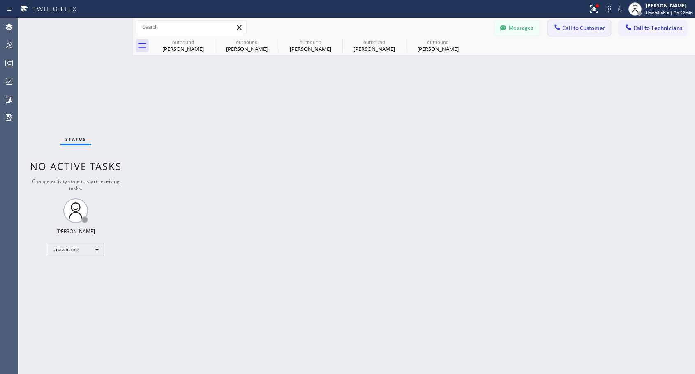
click at [571, 27] on span "Call to Customer" at bounding box center [583, 27] width 43 height 7
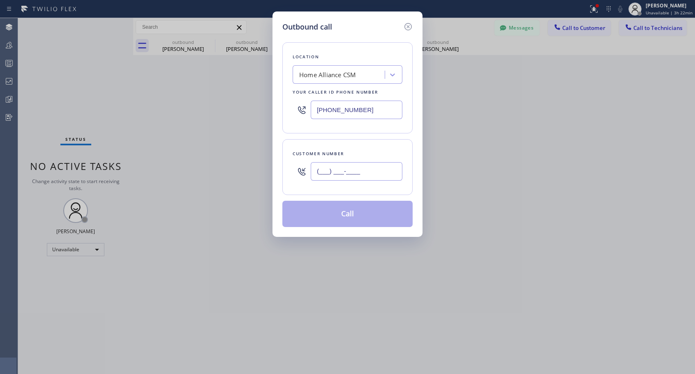
click at [363, 166] on input "(___) ___-____" at bounding box center [357, 171] width 92 height 18
paste input "408) 250-3926"
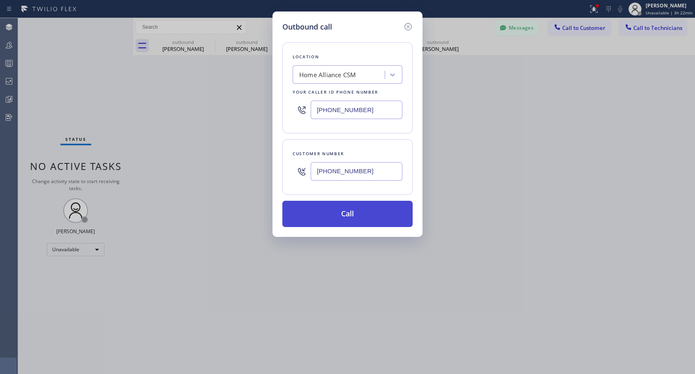
type input "[PHONE_NUMBER]"
click at [354, 214] on button "Call" at bounding box center [347, 214] width 130 height 26
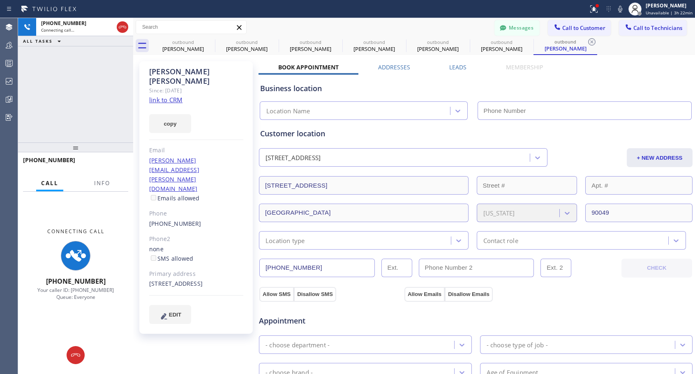
type input "[PHONE_NUMBER]"
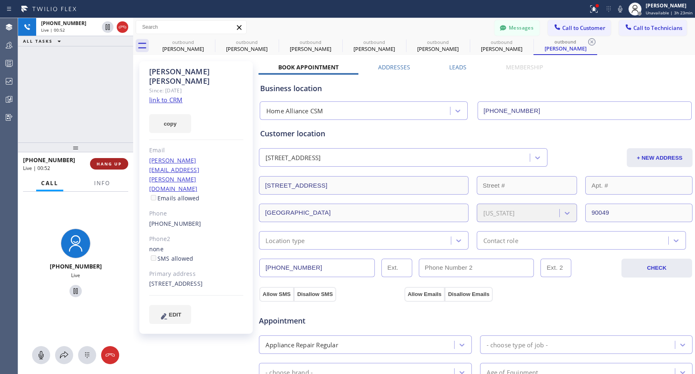
click at [112, 160] on button "HANG UP" at bounding box center [109, 164] width 38 height 12
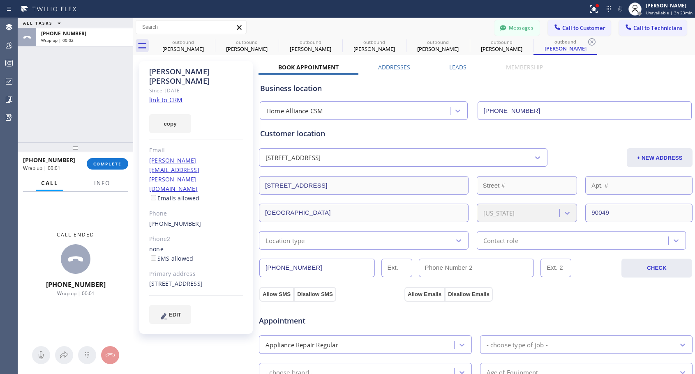
click at [104, 171] on div "[PHONE_NUMBER] Wrap up | 00:01 COMPLETE" at bounding box center [75, 163] width 105 height 21
click at [113, 164] on span "COMPLETE" at bounding box center [107, 164] width 28 height 6
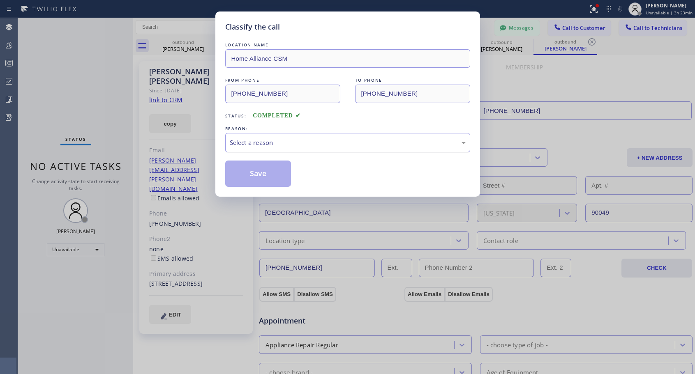
click at [284, 145] on div "Select a reason" at bounding box center [348, 142] width 236 height 9
click at [250, 175] on button "Save" at bounding box center [258, 174] width 66 height 26
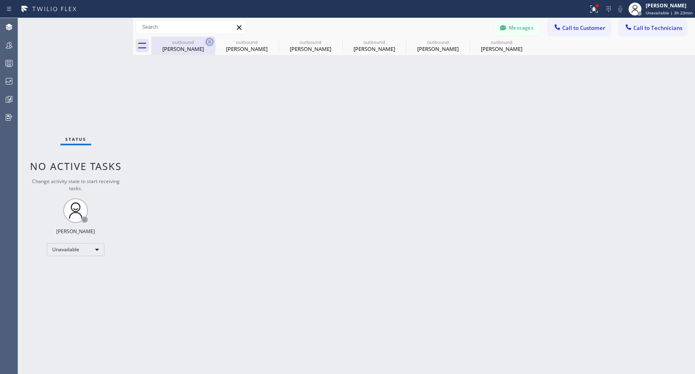
click at [212, 42] on icon at bounding box center [210, 42] width 10 height 10
click at [0, 0] on icon at bounding box center [0, 0] width 0 height 0
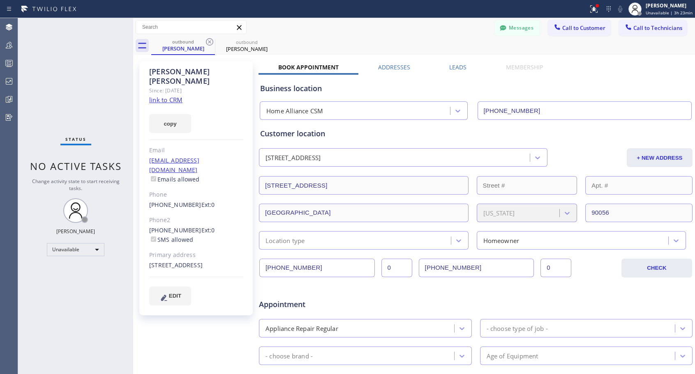
click at [212, 42] on icon at bounding box center [210, 42] width 10 height 10
click at [0, 0] on icon at bounding box center [0, 0] width 0 height 0
